Goal: Task Accomplishment & Management: Manage account settings

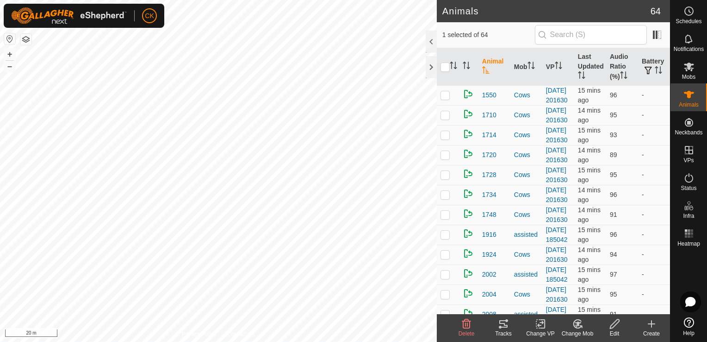
click at [501, 323] on icon at bounding box center [503, 323] width 8 height 7
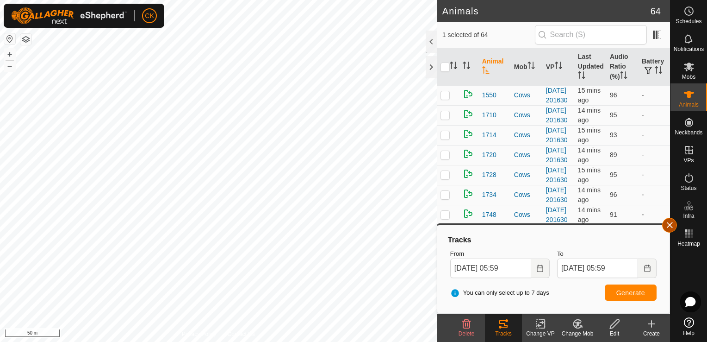
click at [667, 226] on button "button" at bounding box center [669, 225] width 15 height 15
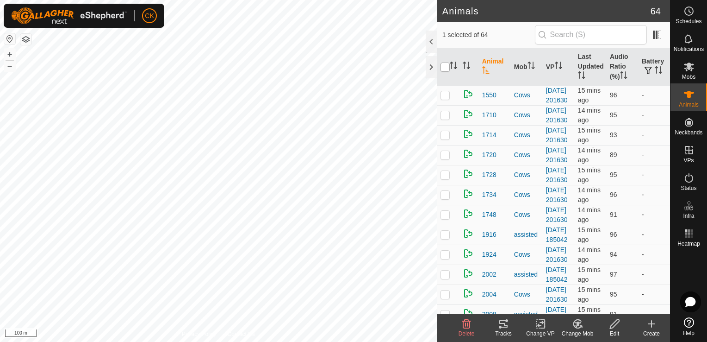
click at [445, 67] on input "checkbox" at bounding box center [445, 66] width 9 height 9
checkbox input "true"
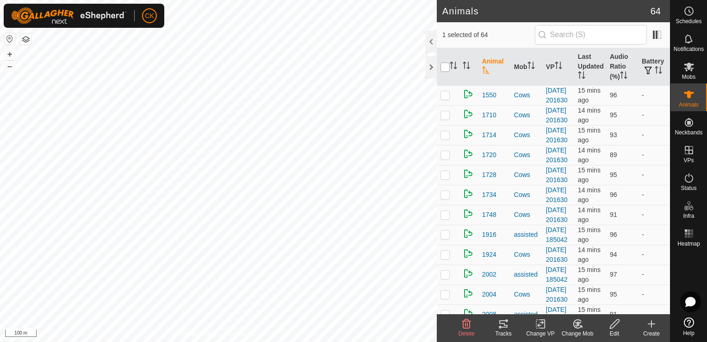
checkbox input "true"
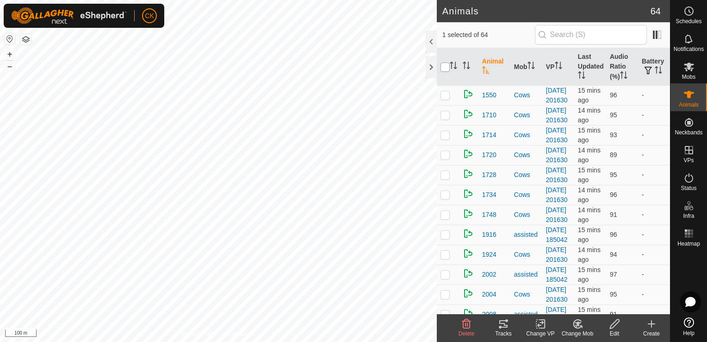
checkbox input "true"
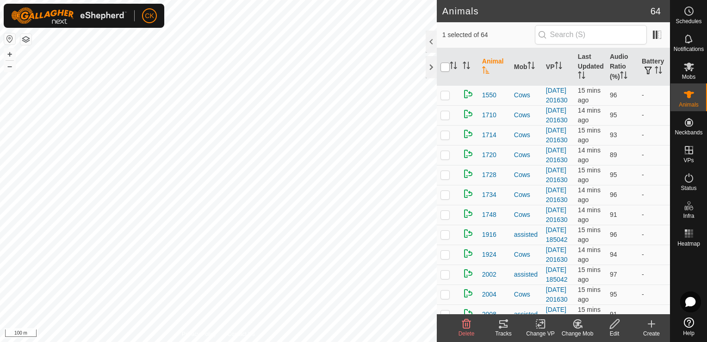
checkbox input "true"
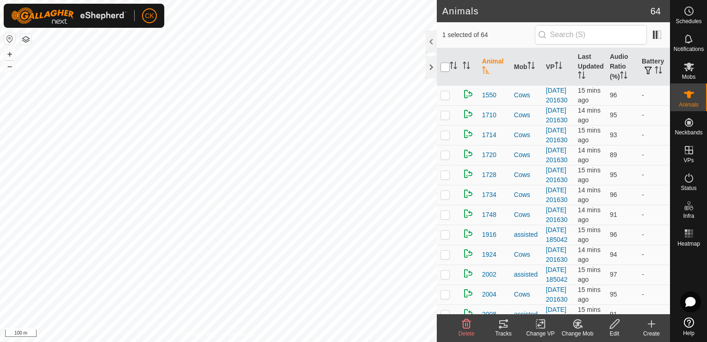
checkbox input "true"
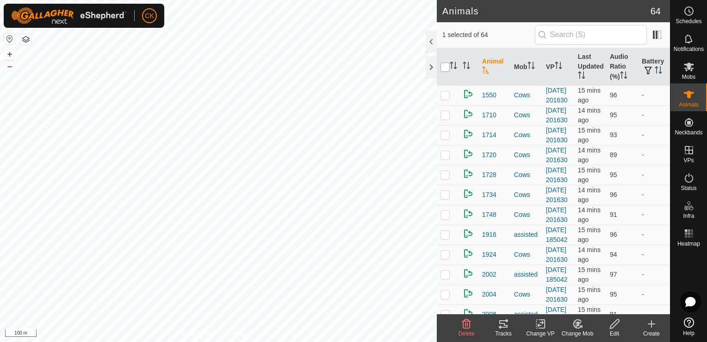
checkbox input "true"
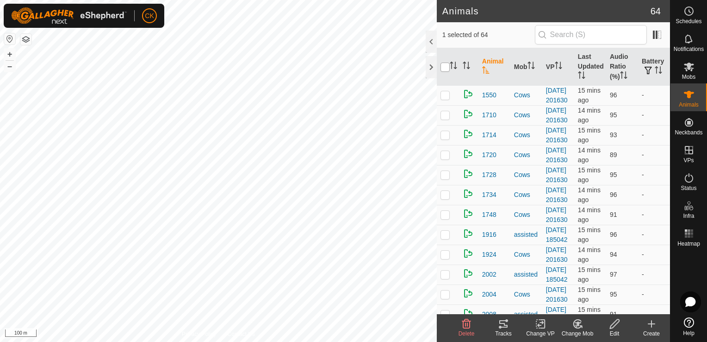
checkbox input "true"
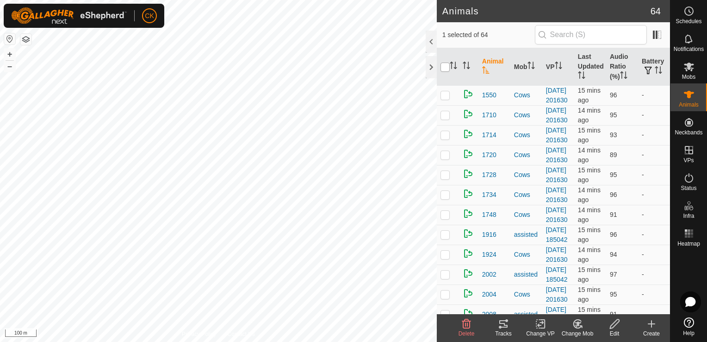
checkbox input "true"
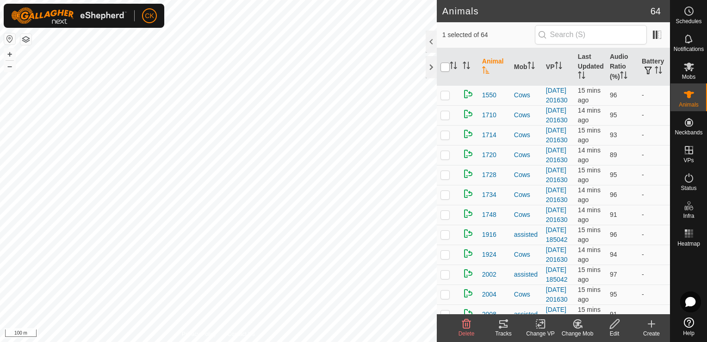
checkbox input "true"
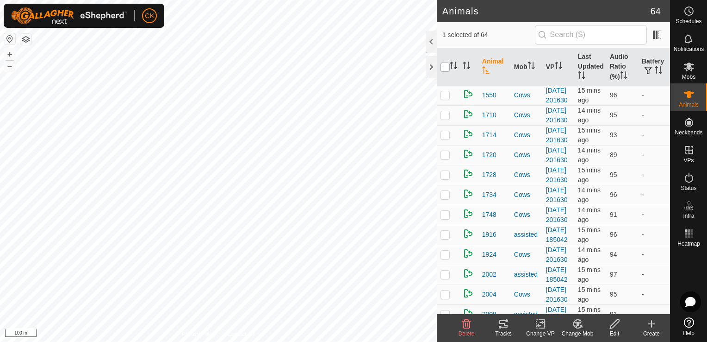
checkbox input "true"
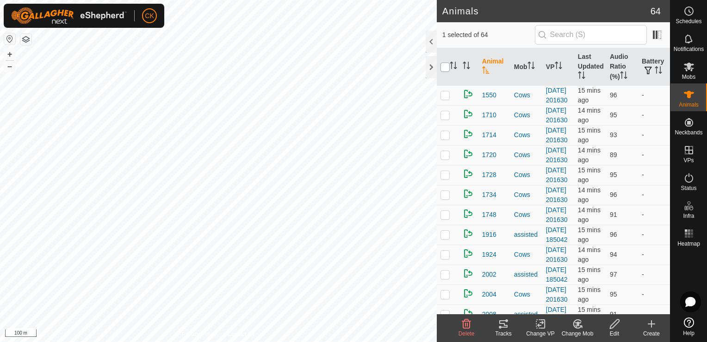
checkbox input "true"
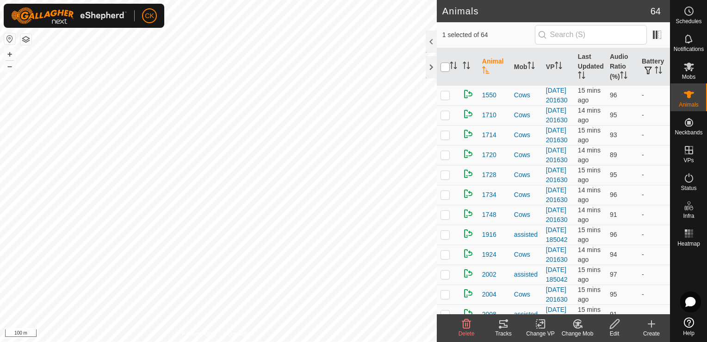
checkbox input "true"
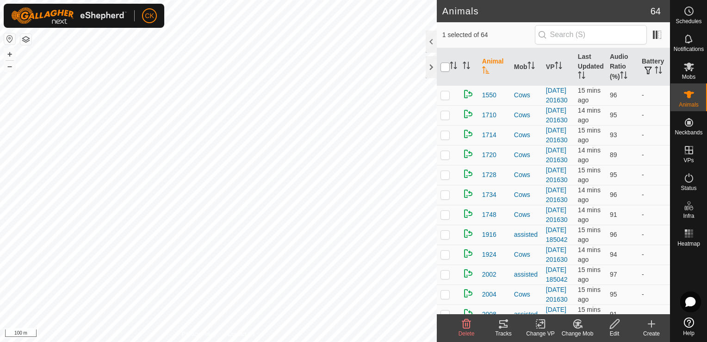
checkbox input "true"
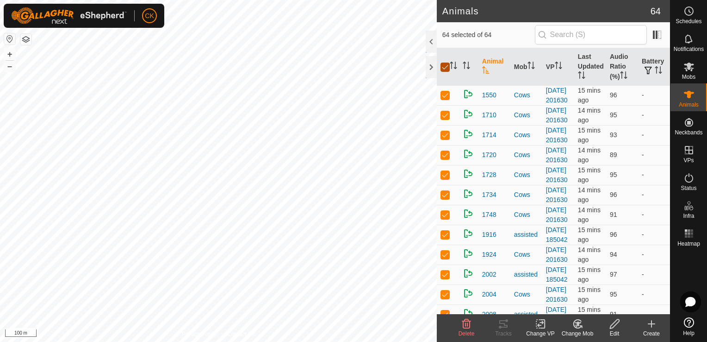
click at [445, 67] on input "checkbox" at bounding box center [445, 66] width 9 height 9
checkbox input "false"
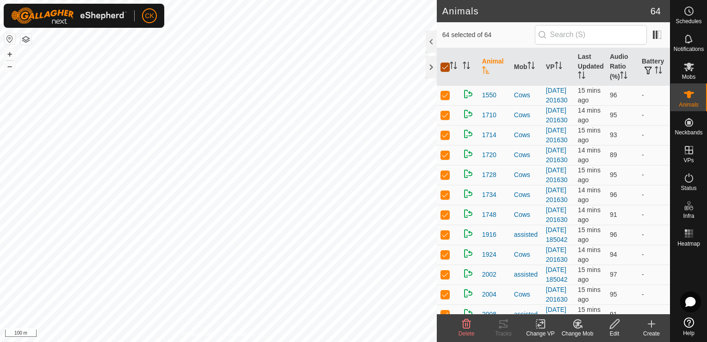
checkbox input "false"
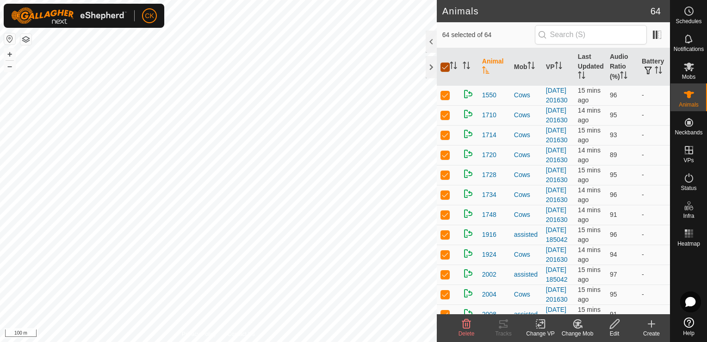
checkbox input "false"
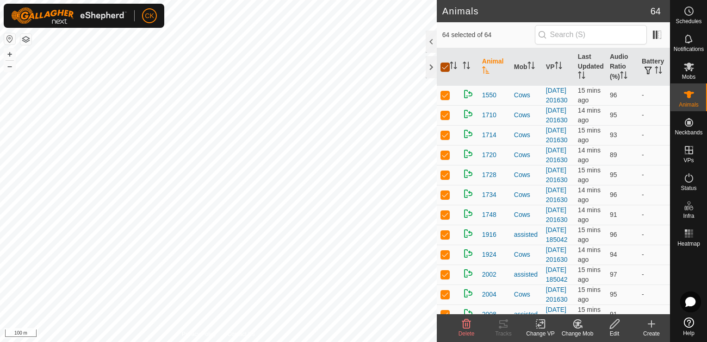
checkbox input "false"
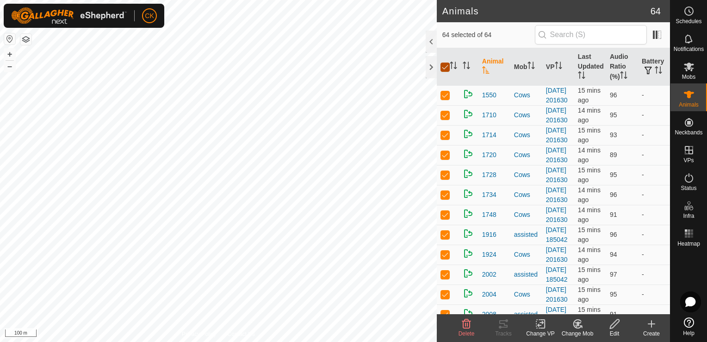
checkbox input "false"
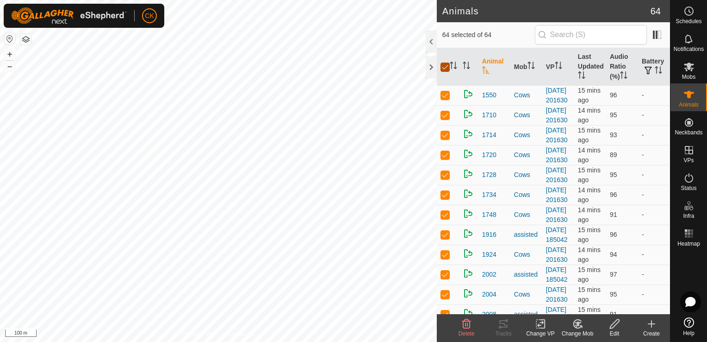
checkbox input "false"
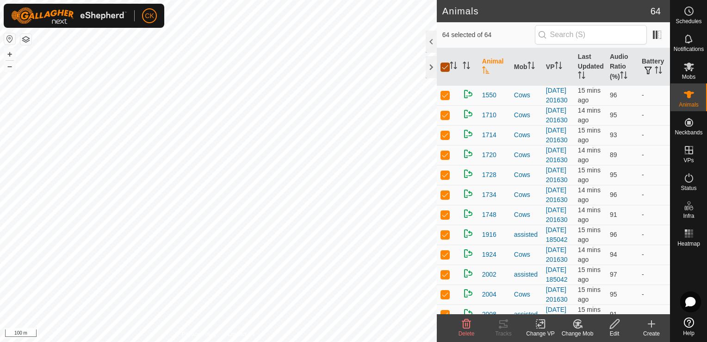
checkbox input "false"
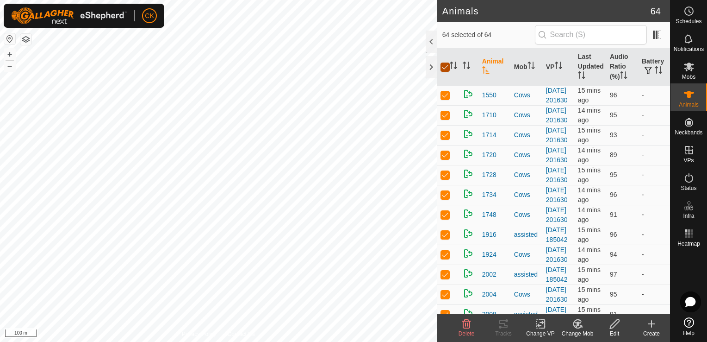
checkbox input "false"
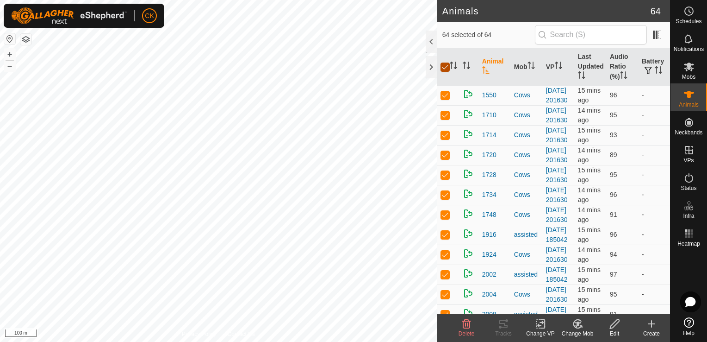
checkbox input "false"
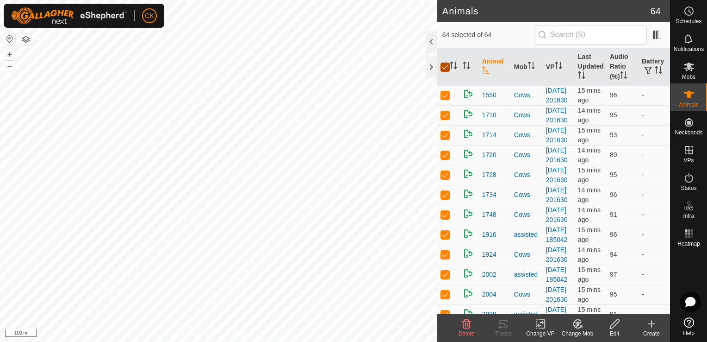
checkbox input "false"
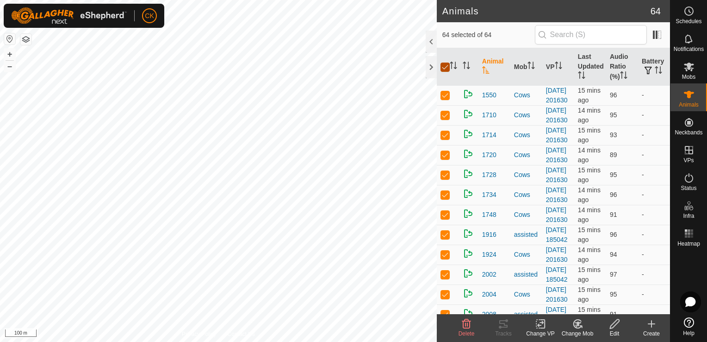
checkbox input "false"
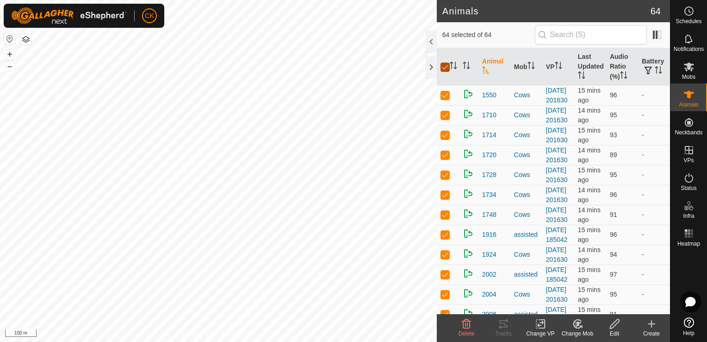
checkbox input "false"
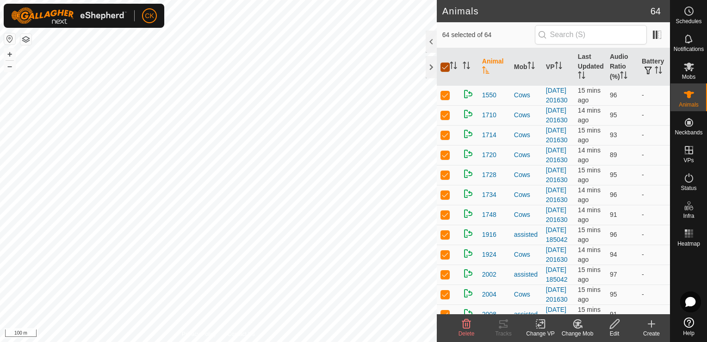
checkbox input "false"
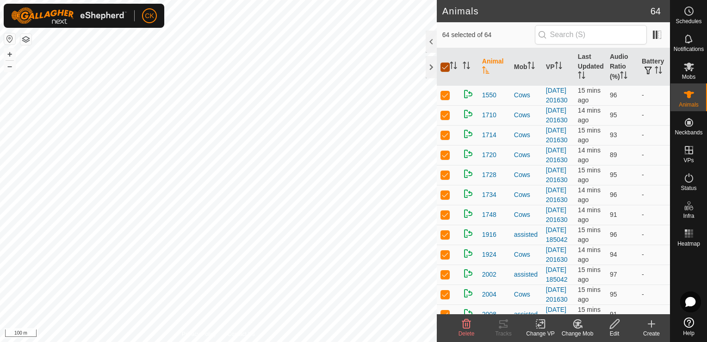
checkbox input "false"
